Goal: Transaction & Acquisition: Purchase product/service

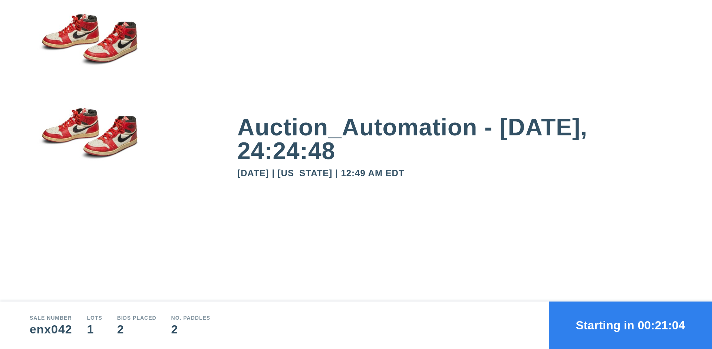
click at [630, 325] on button "Starting in 00:21:04" at bounding box center [630, 324] width 163 height 47
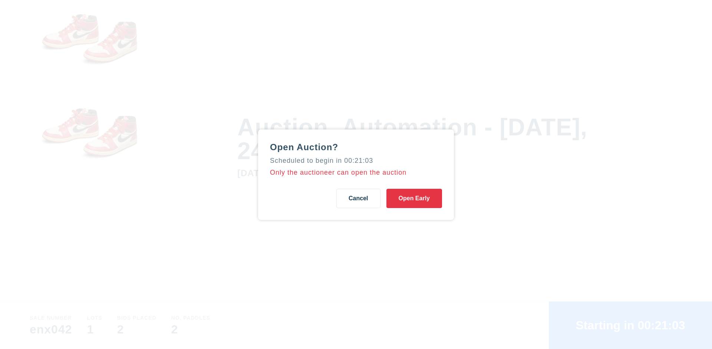
click at [414, 198] on button "Open Early" at bounding box center [414, 198] width 56 height 19
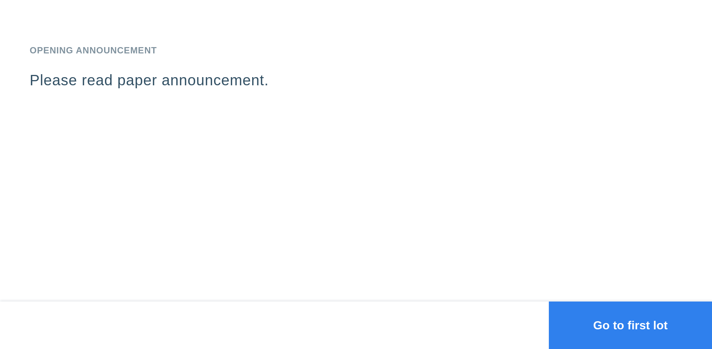
click at [630, 325] on button "Go to first lot" at bounding box center [630, 324] width 163 height 47
